Goal: Navigation & Orientation: Find specific page/section

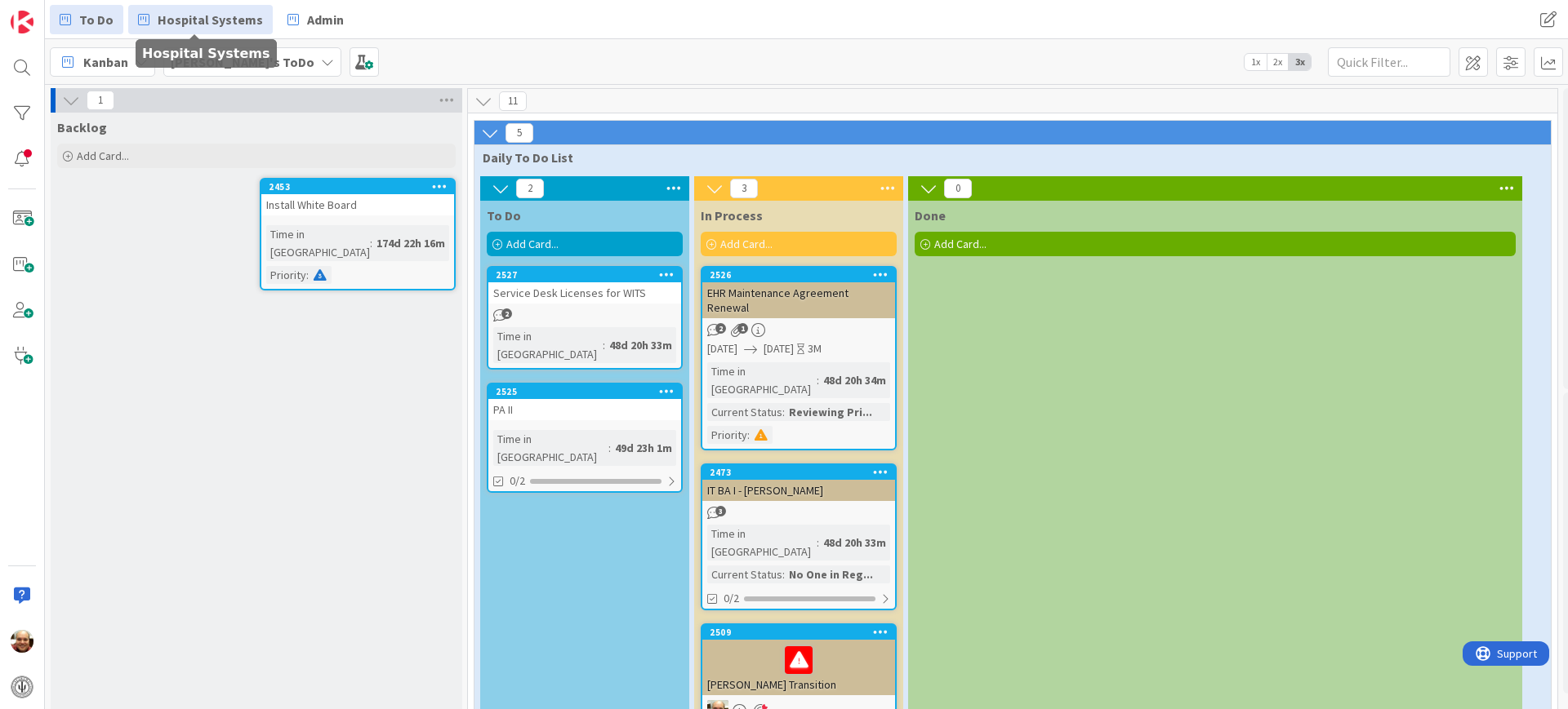
click at [171, 19] on span "Hospital Systems" at bounding box center [209, 19] width 105 height 19
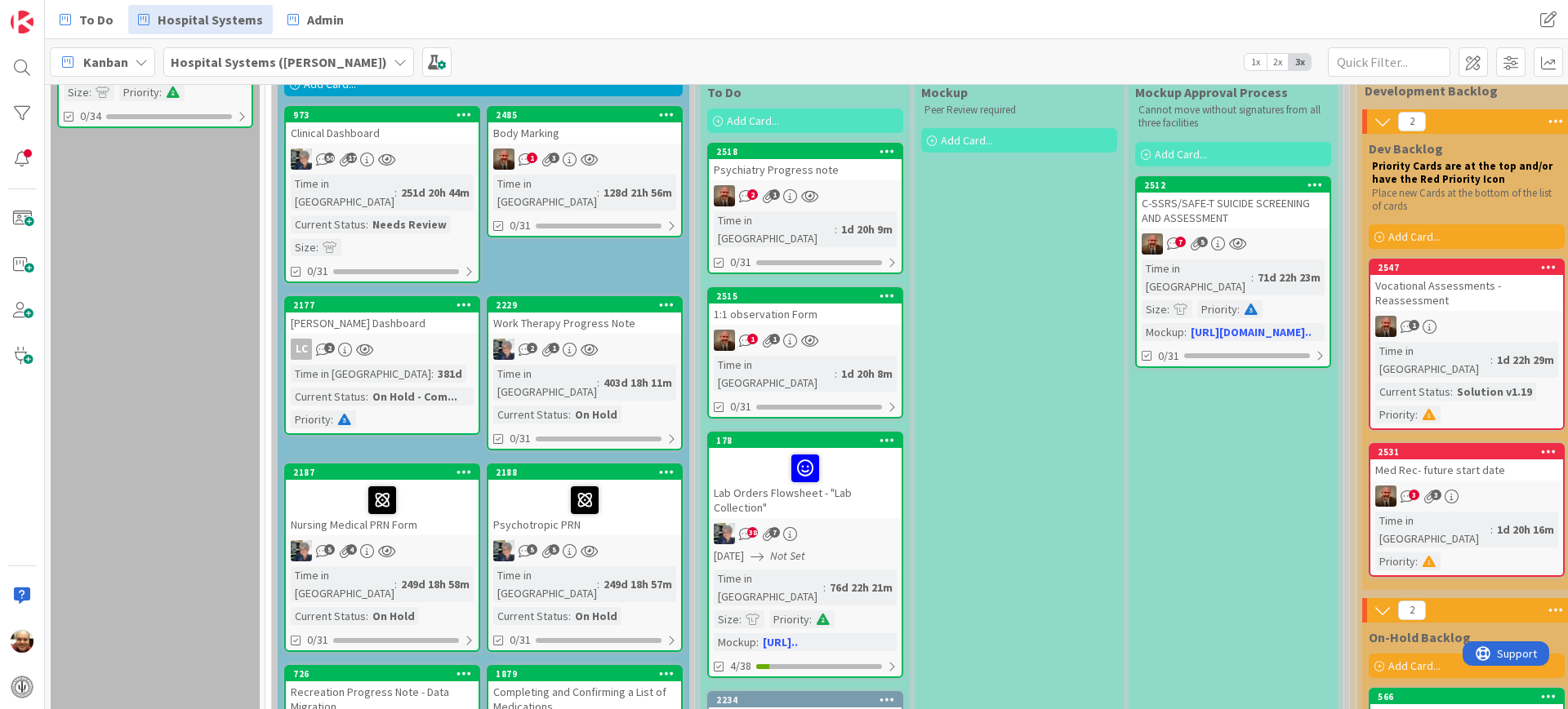
click at [568, 135] on div "Body Marking" at bounding box center [585, 133] width 193 height 21
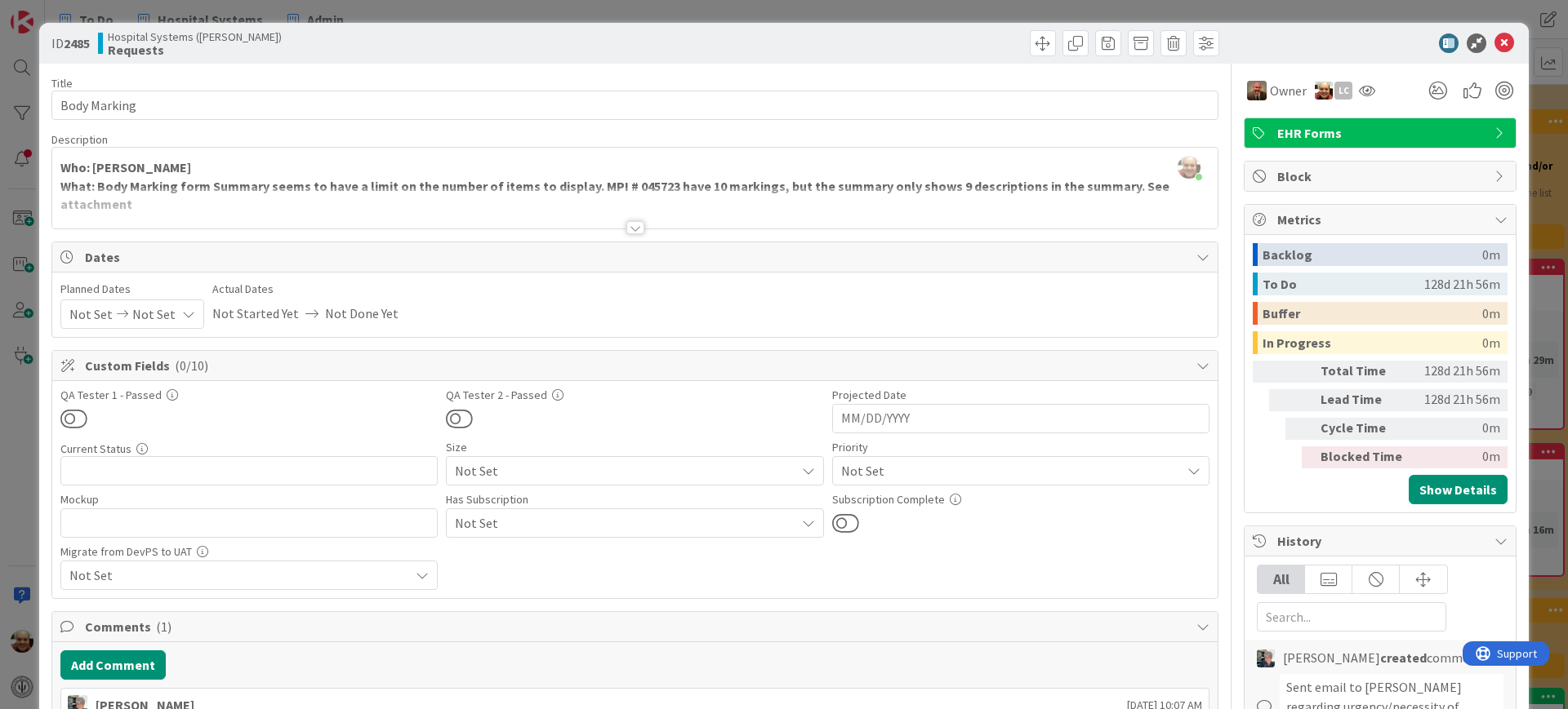
scroll to position [408, 0]
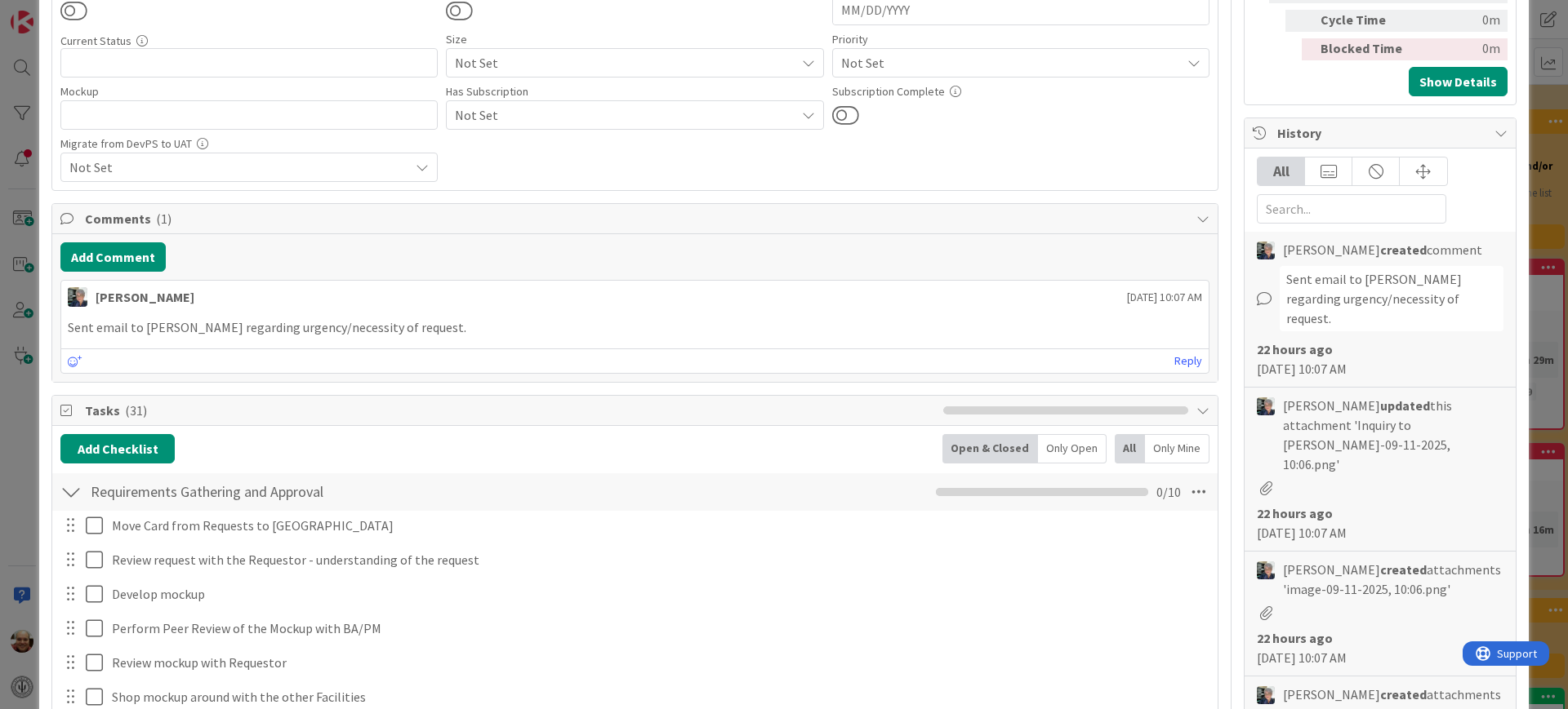
click at [1544, 306] on div "ID 2485 Hospital Systems ([PERSON_NAME]) Requests Title 12 / 128 Body Marking D…" at bounding box center [784, 354] width 1568 height 709
